Goal: Check status: Check status

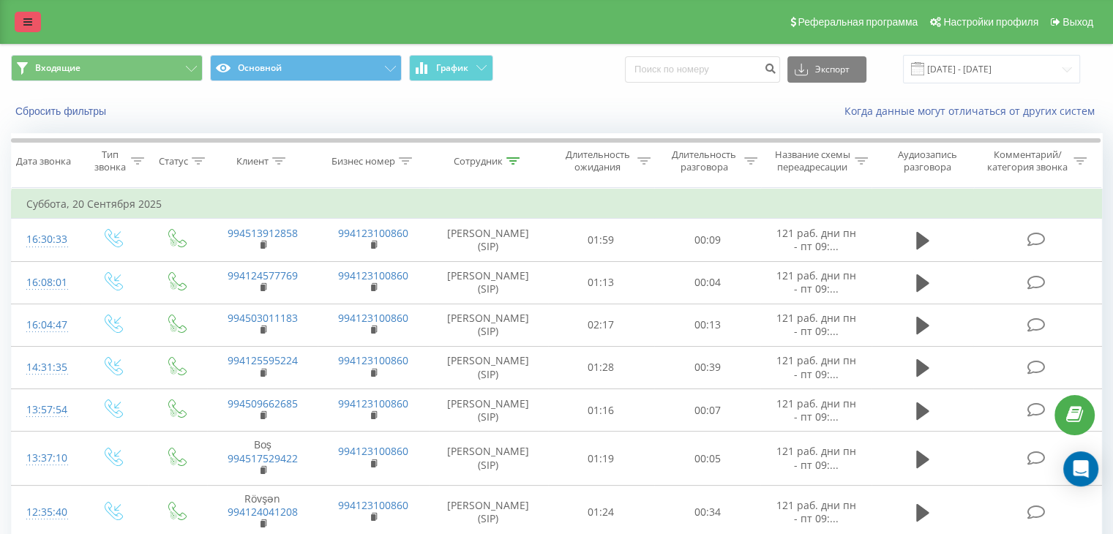
click at [23, 21] on icon at bounding box center [27, 22] width 9 height 10
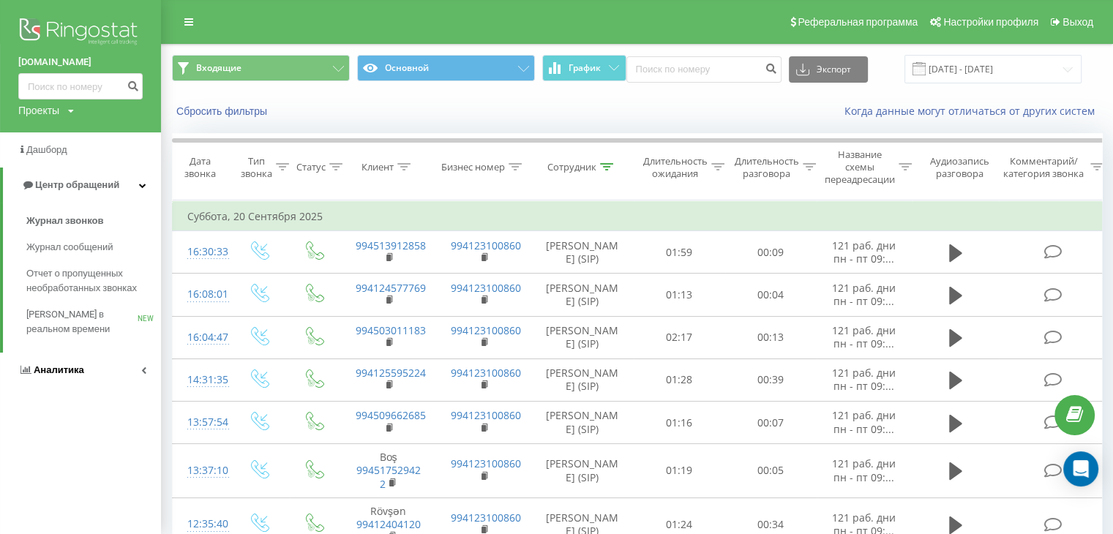
click at [122, 370] on link "Аналитика" at bounding box center [80, 370] width 161 height 35
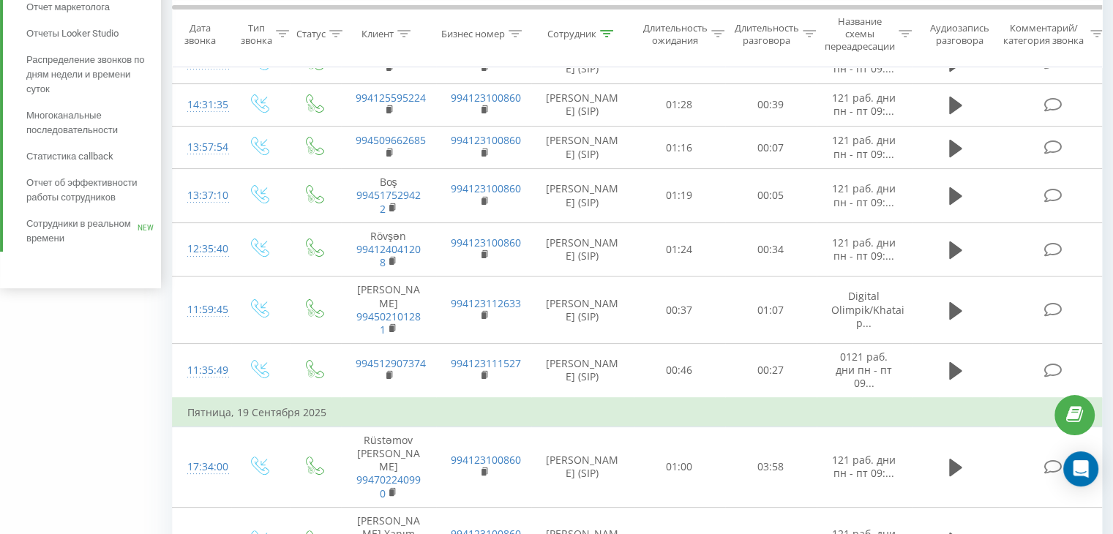
scroll to position [146, 0]
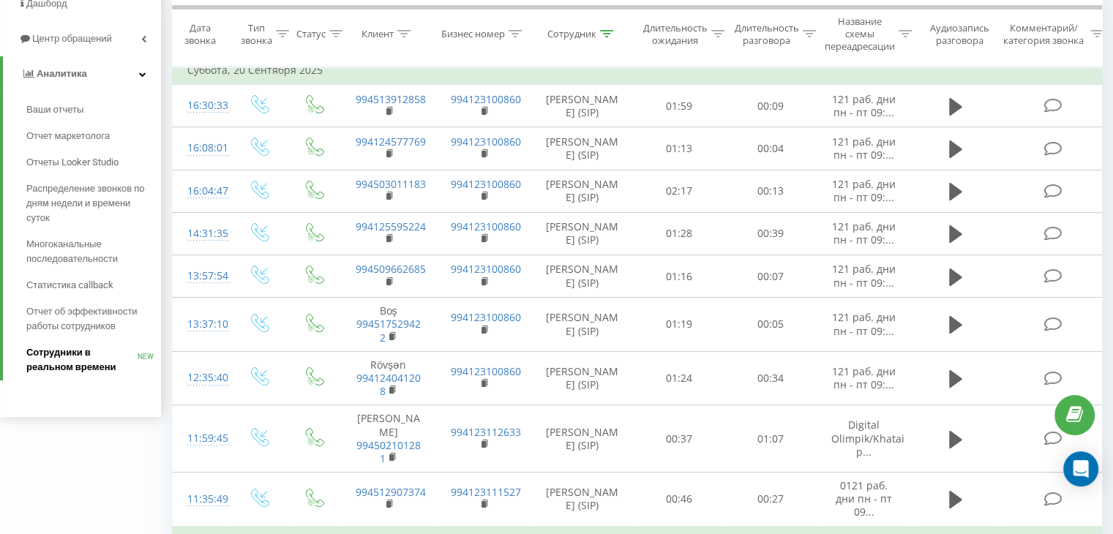
click at [70, 355] on span "Сотрудники в реальном времени" at bounding box center [81, 359] width 111 height 29
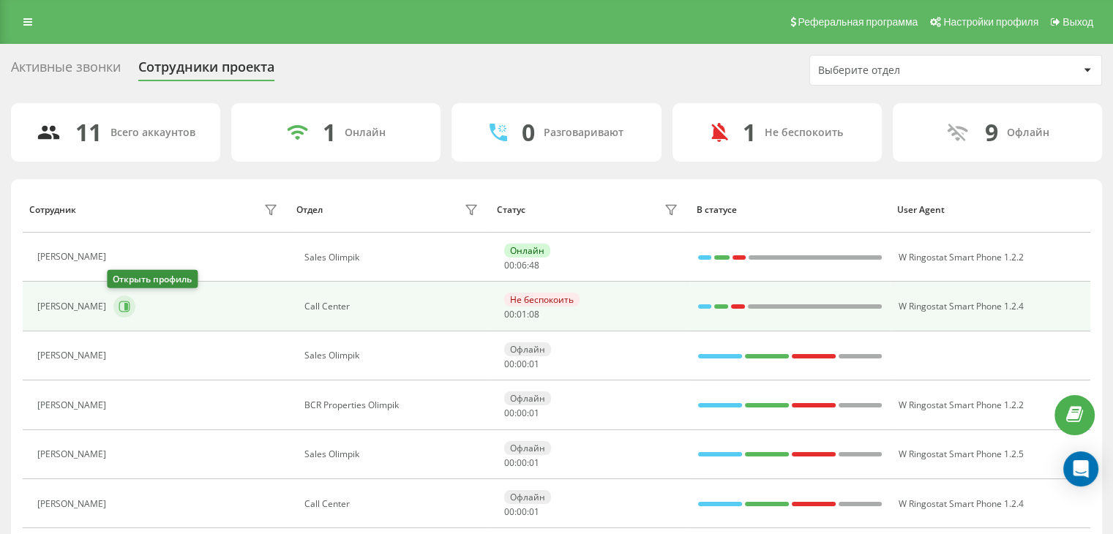
click at [122, 310] on icon at bounding box center [124, 307] width 11 height 11
